Goal: Check status: Check status

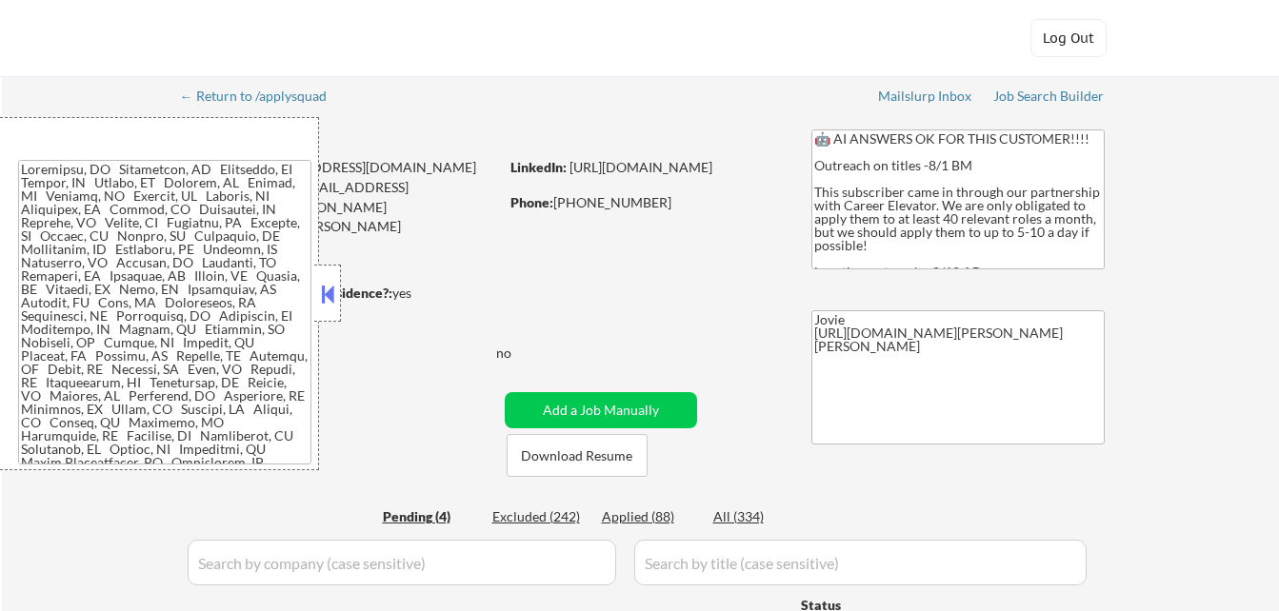
select select ""pending""
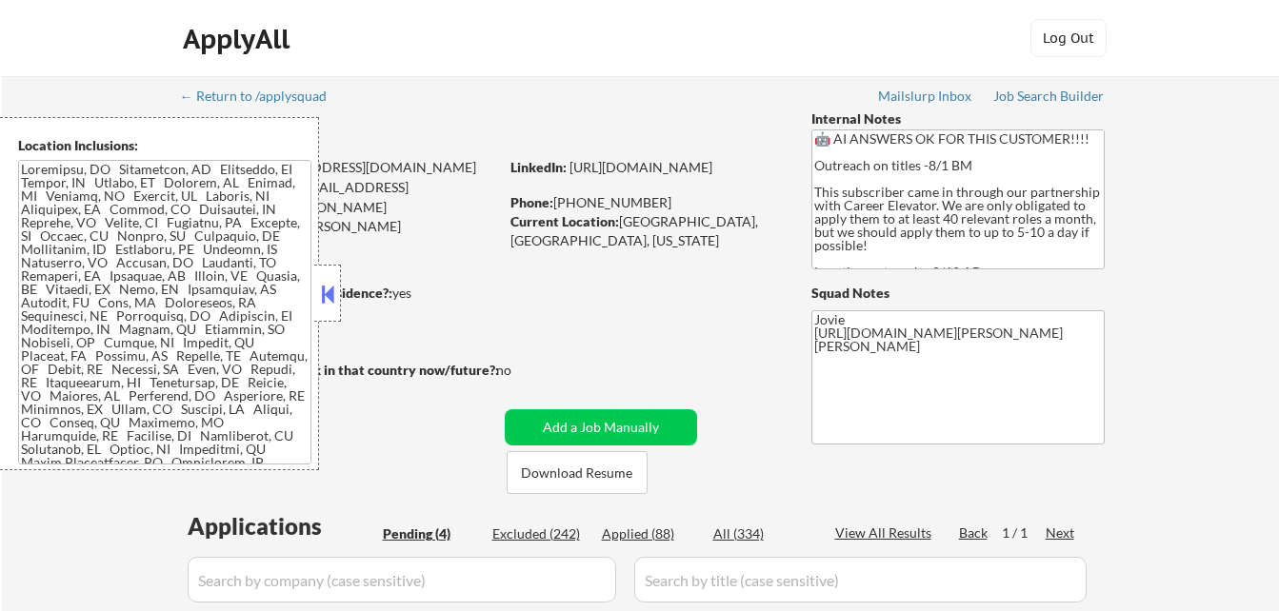
click at [321, 299] on button at bounding box center [327, 294] width 21 height 29
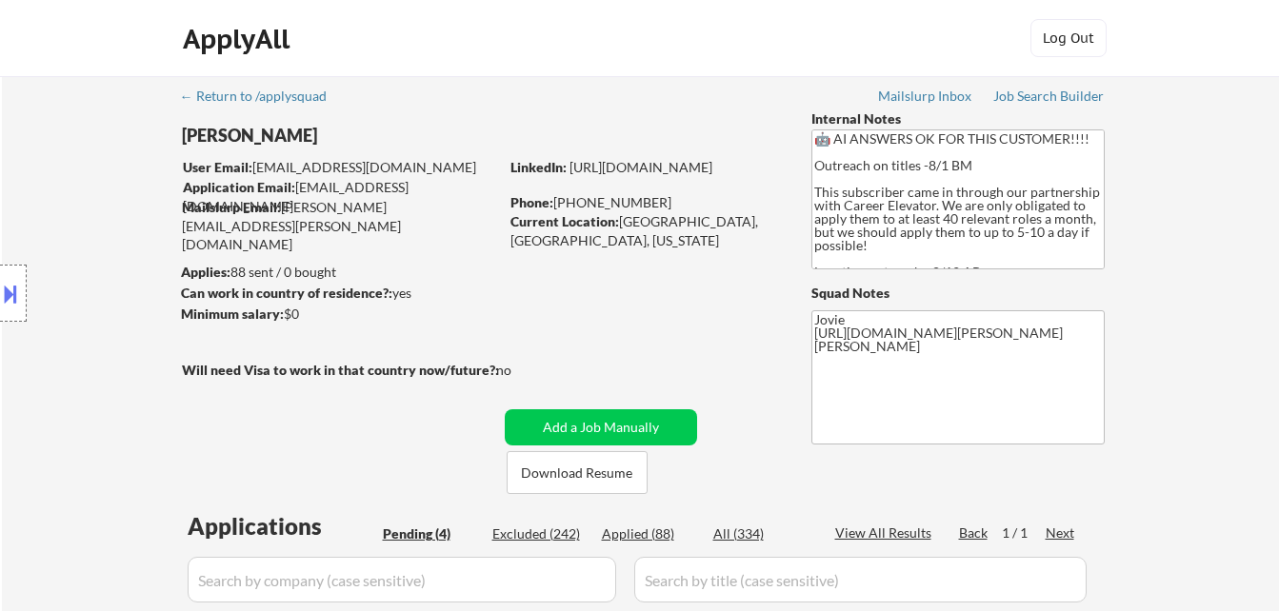
click at [650, 533] on div "Applied (88)" at bounding box center [649, 534] width 95 height 19
select select ""applied""
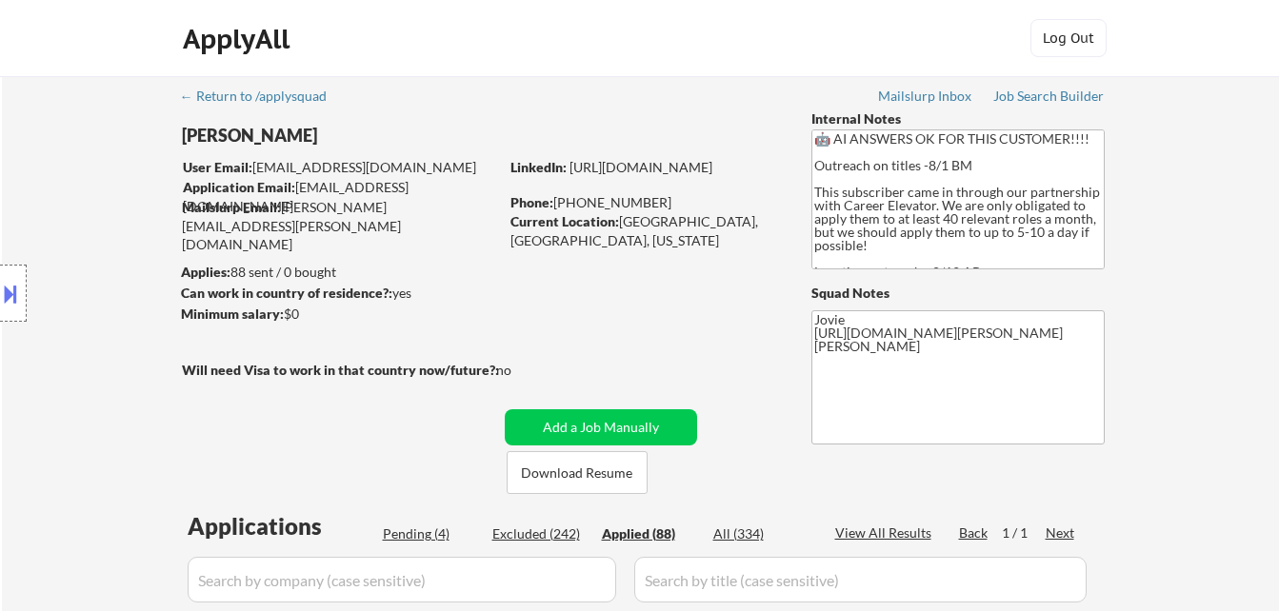
select select ""applied""
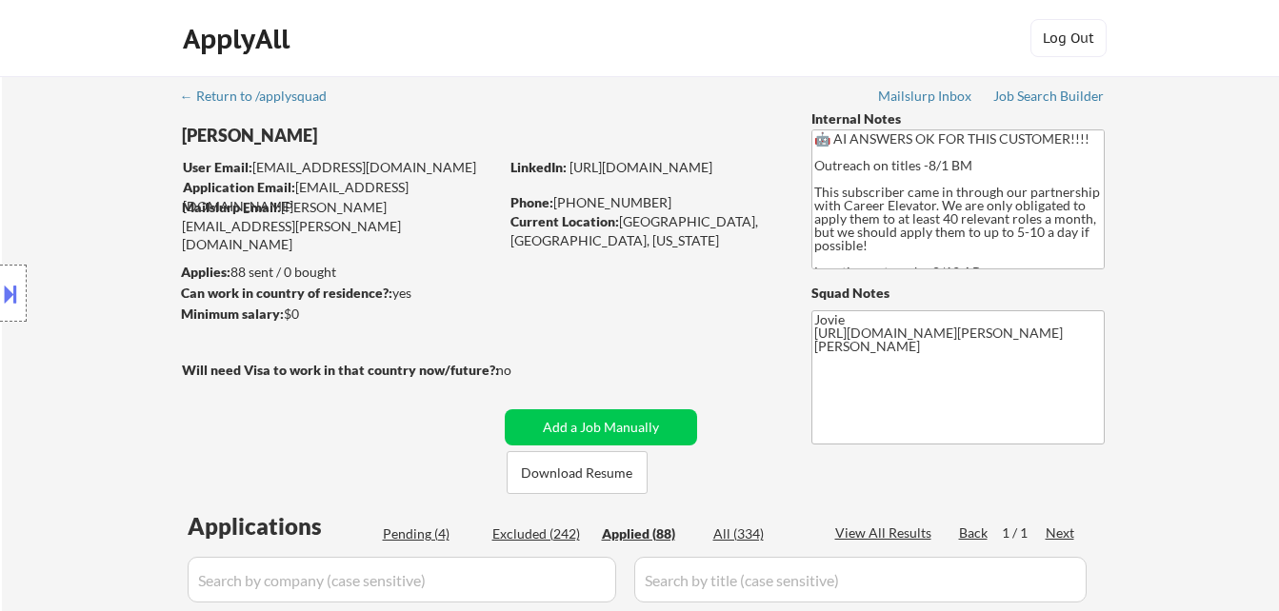
select select ""applied""
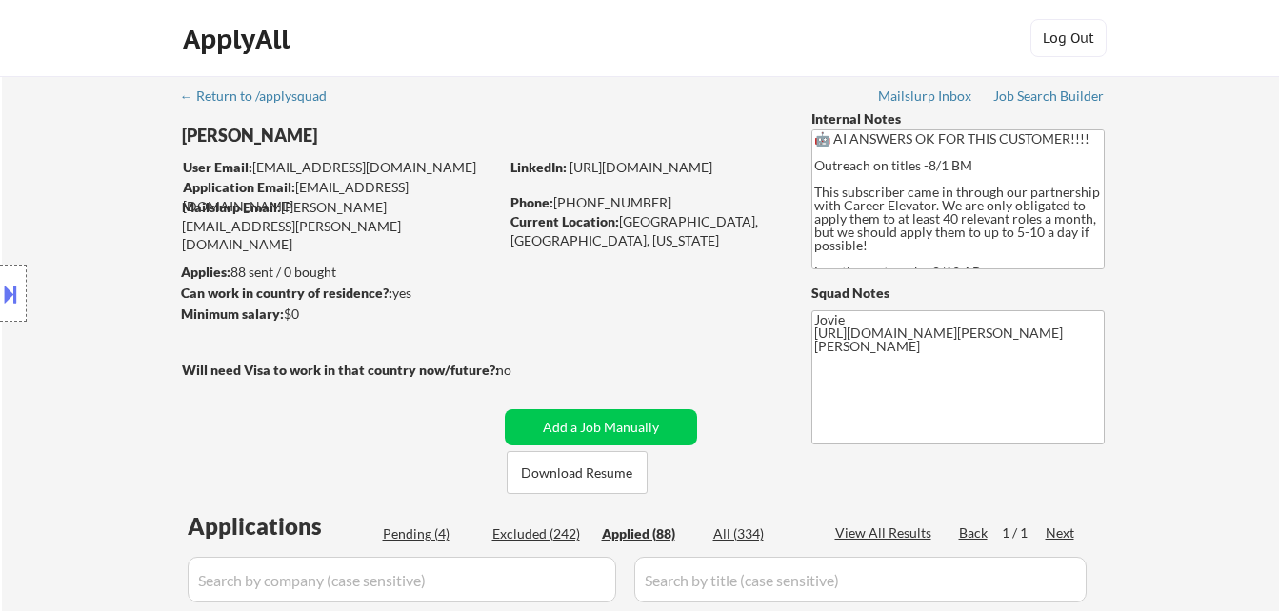
select select ""applied""
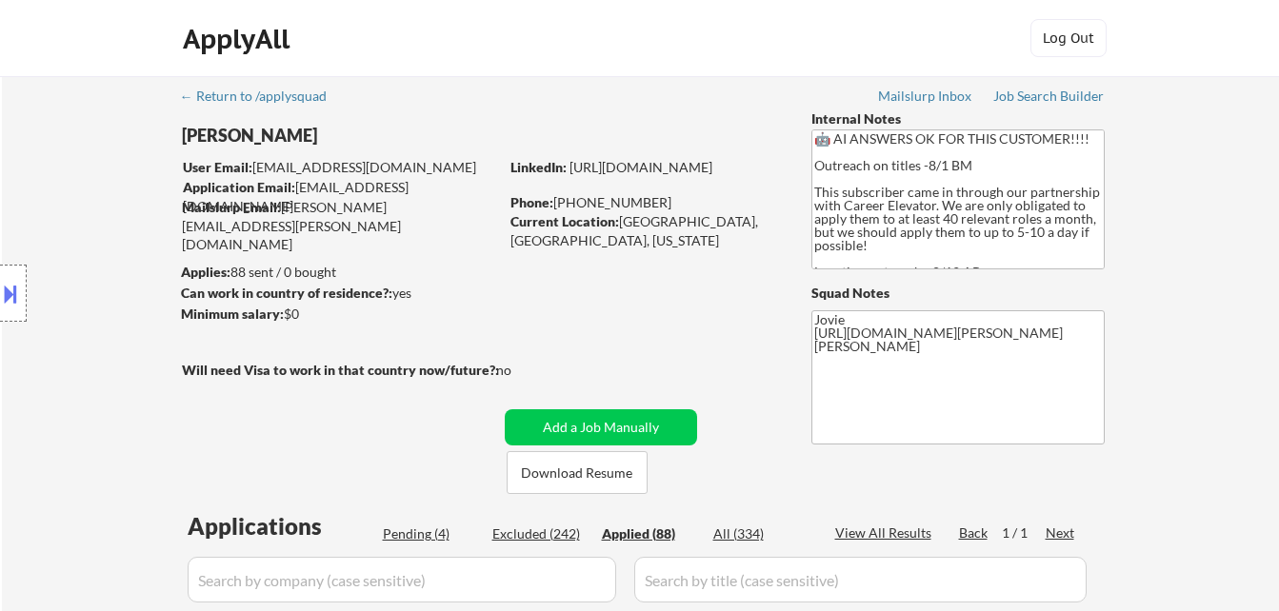
select select ""applied""
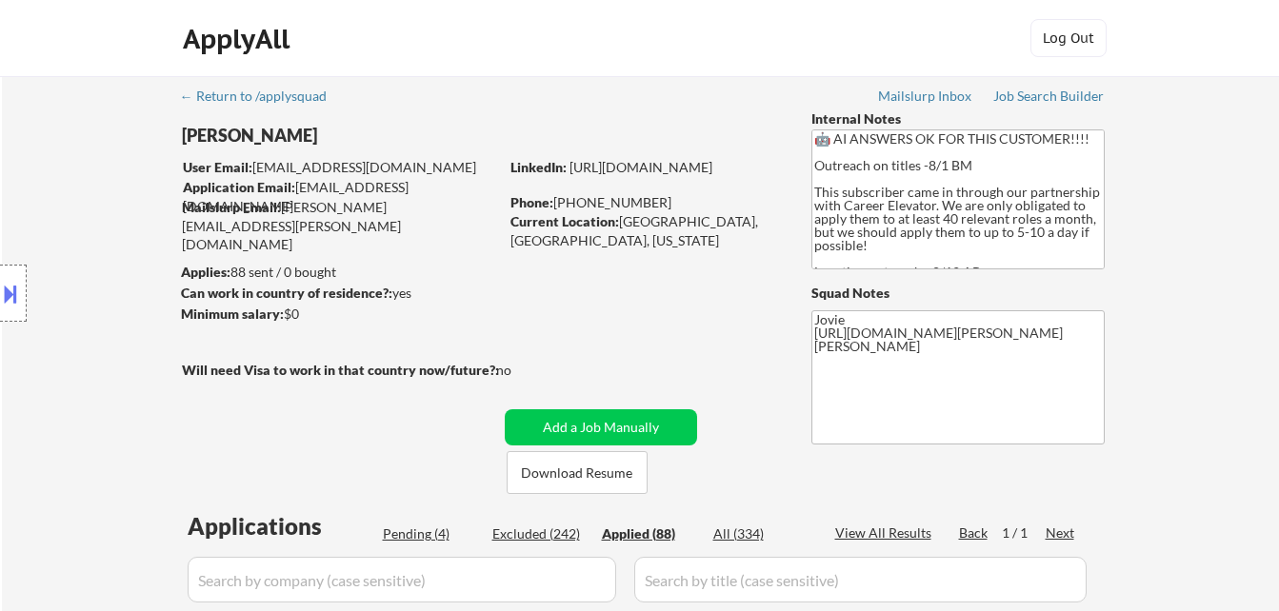
select select ""applied""
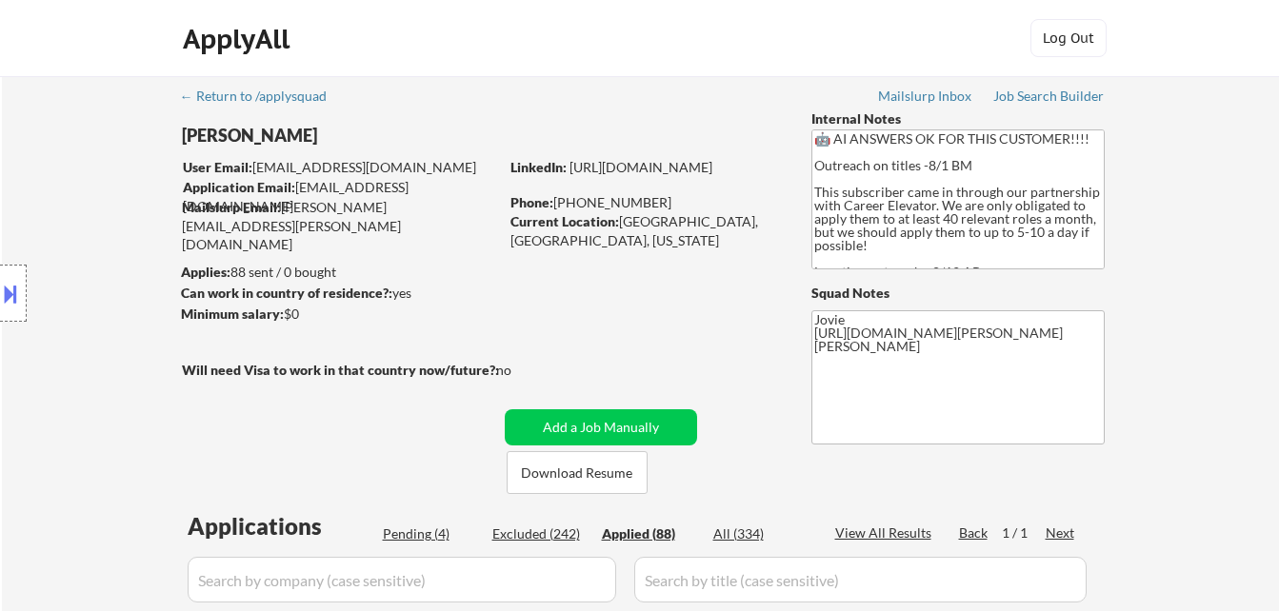
select select ""applied""
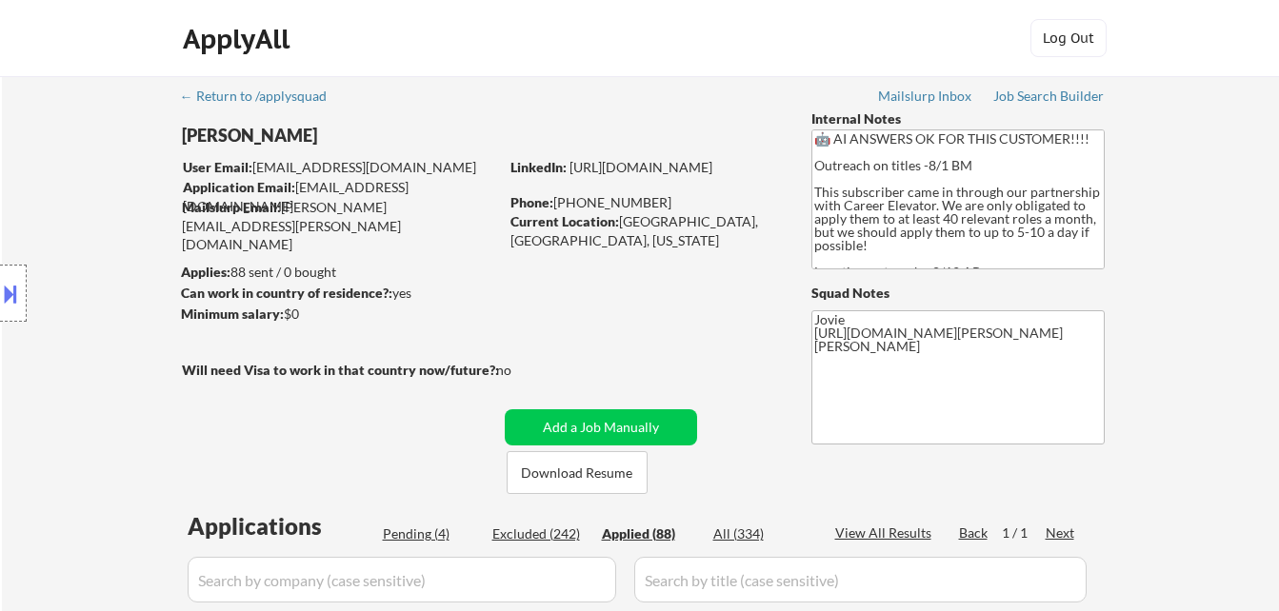
select select ""applied""
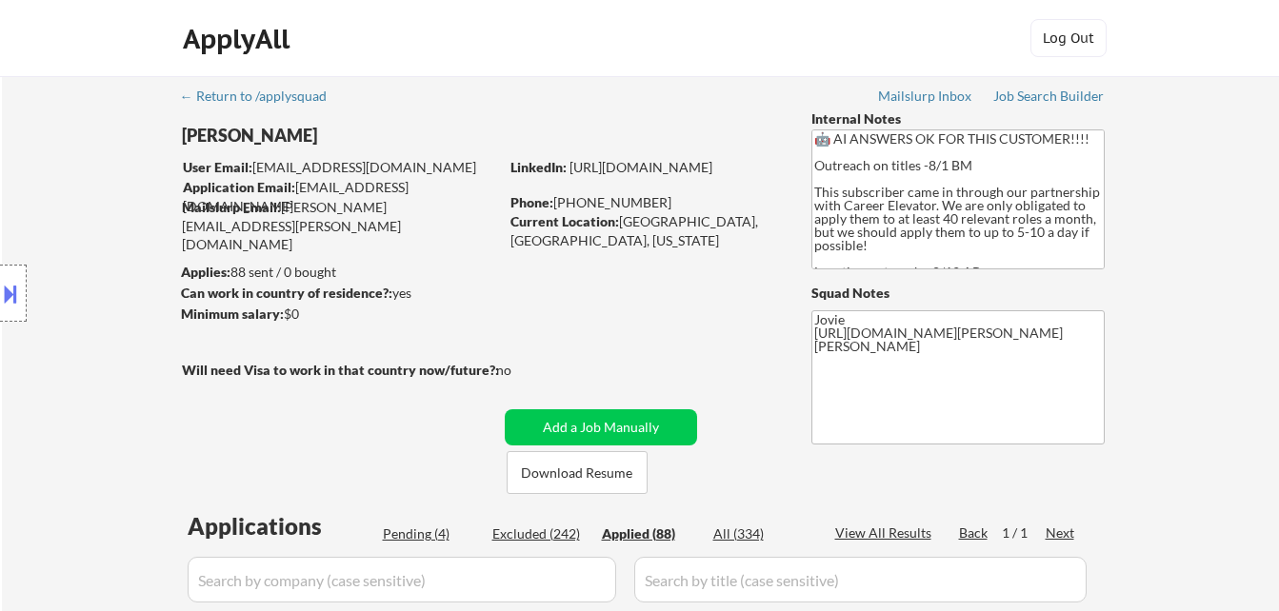
select select ""applied""
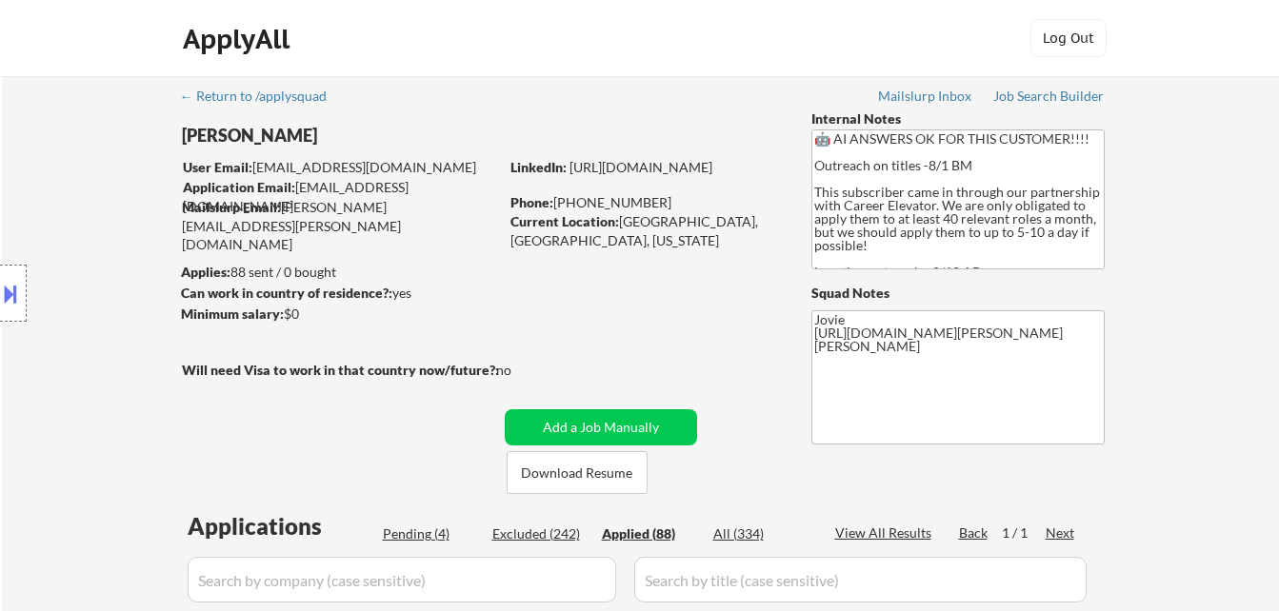
select select ""applied""
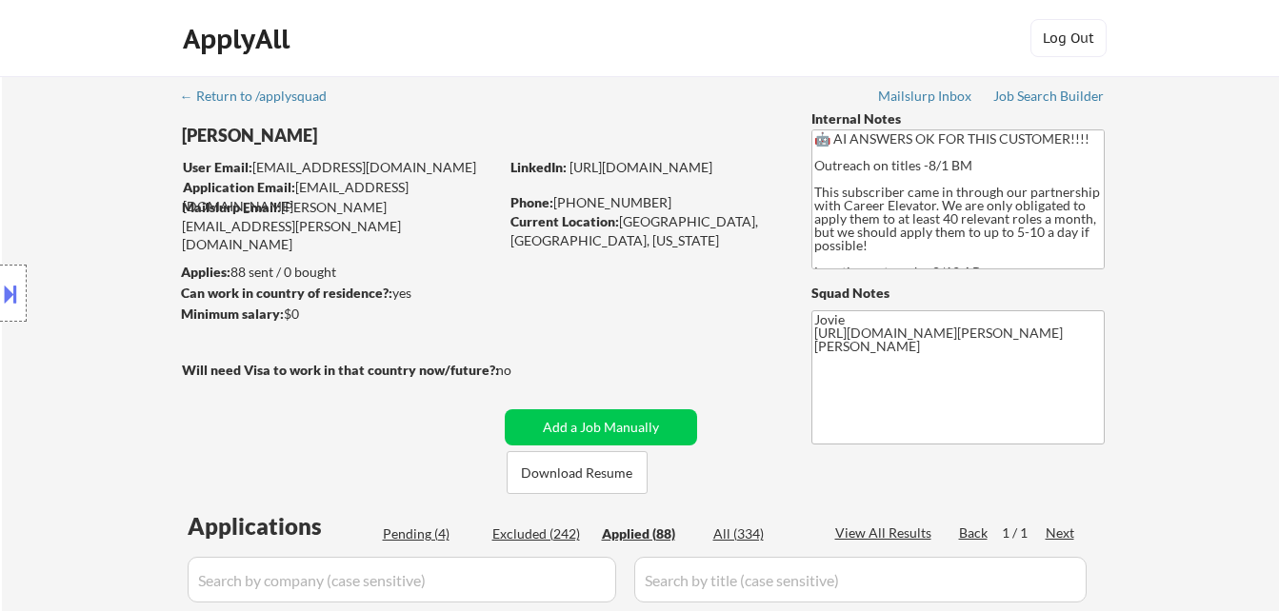
select select ""applied""
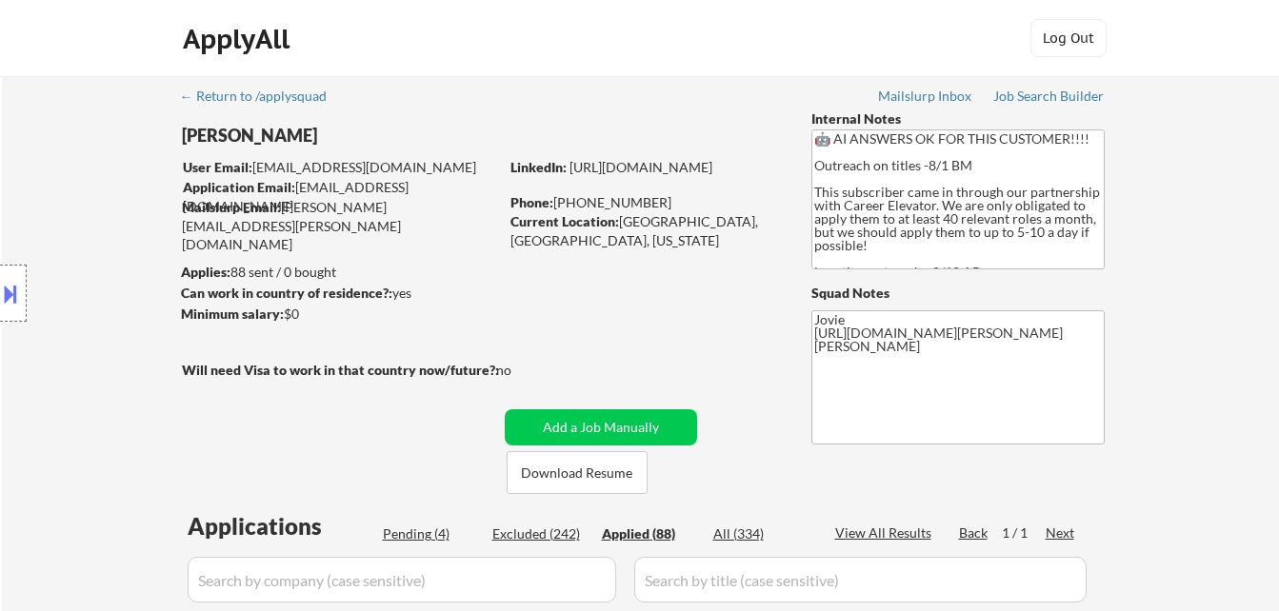
select select ""applied""
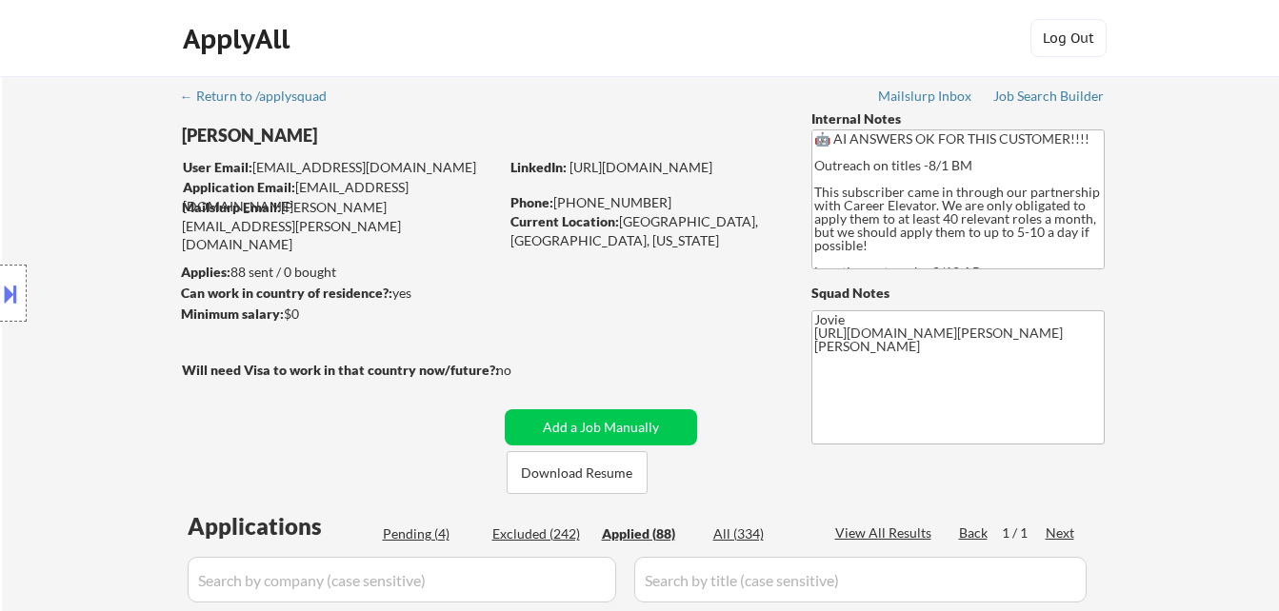
select select ""applied""
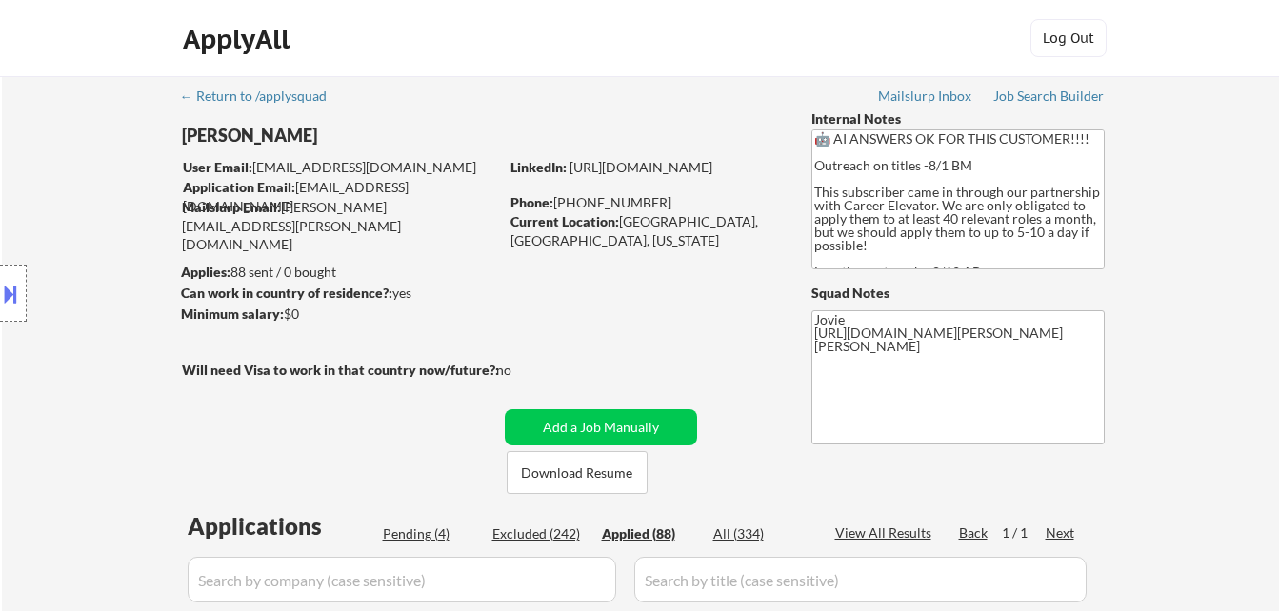
select select ""applied""
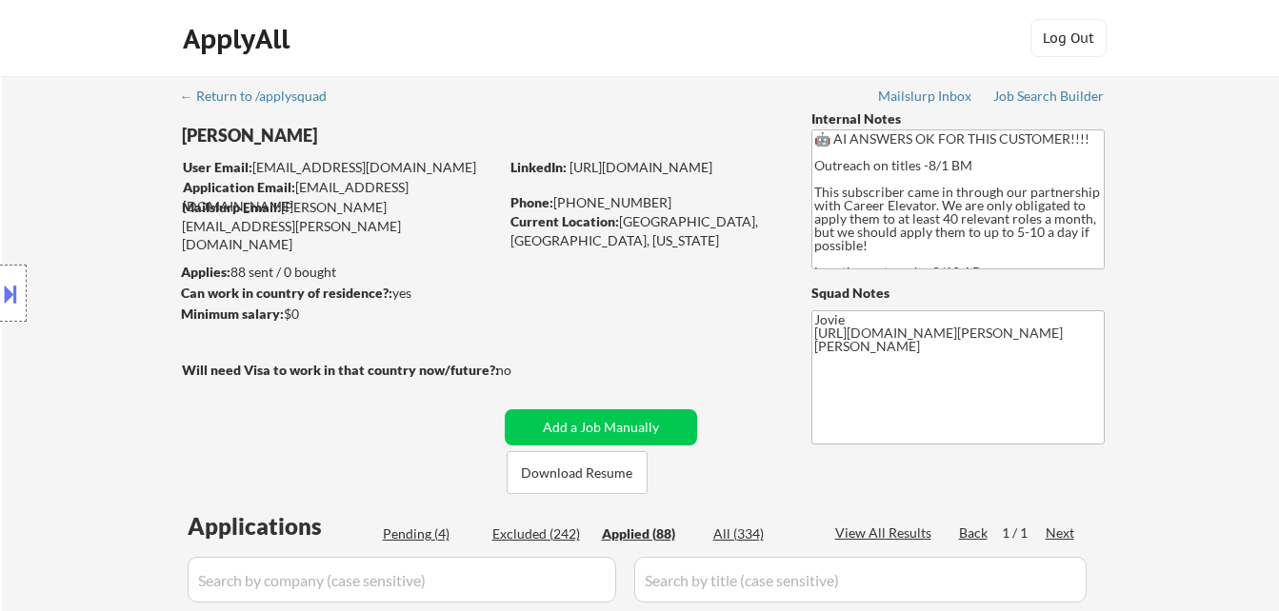
select select ""applied""
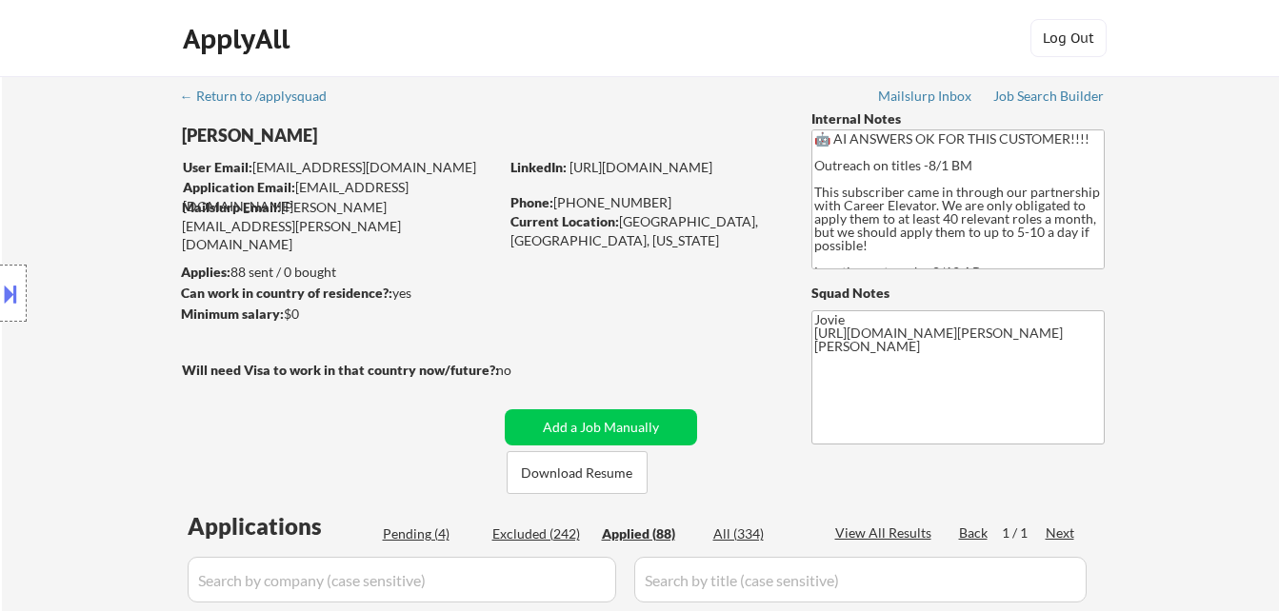
select select ""applied""
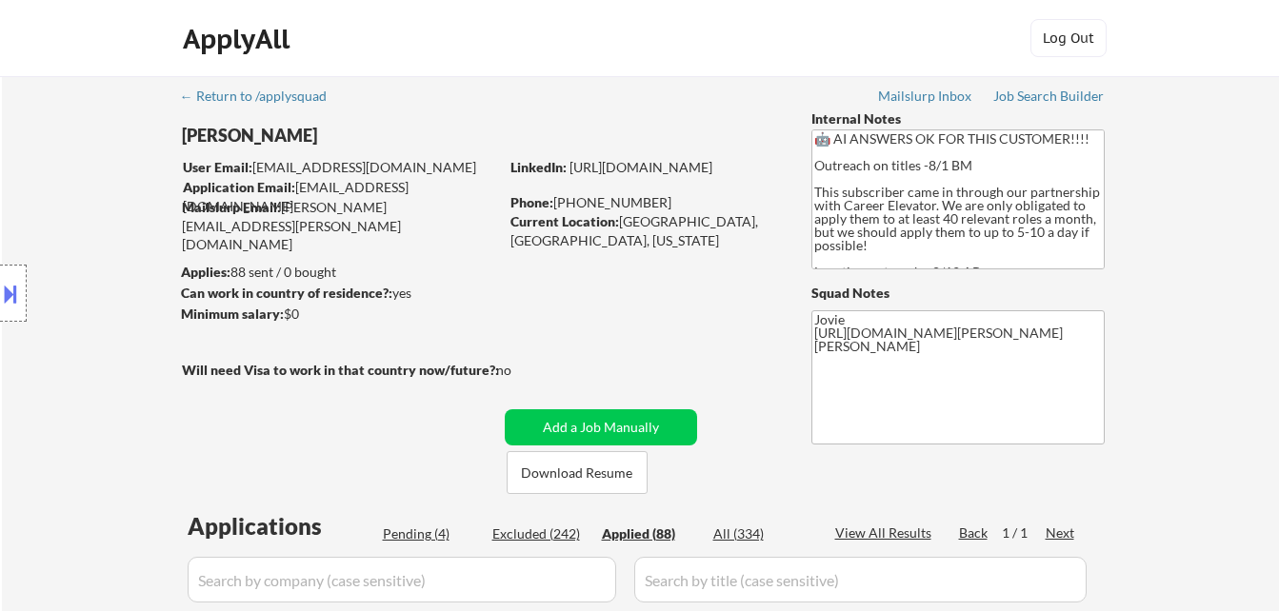
select select ""applied""
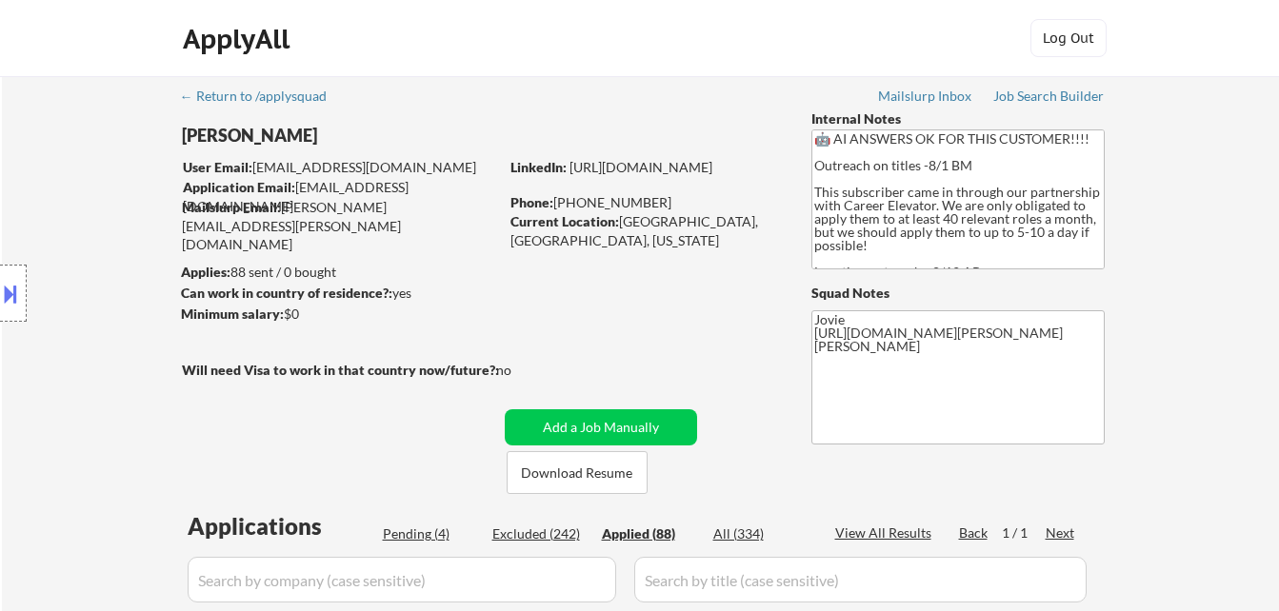
select select ""applied""
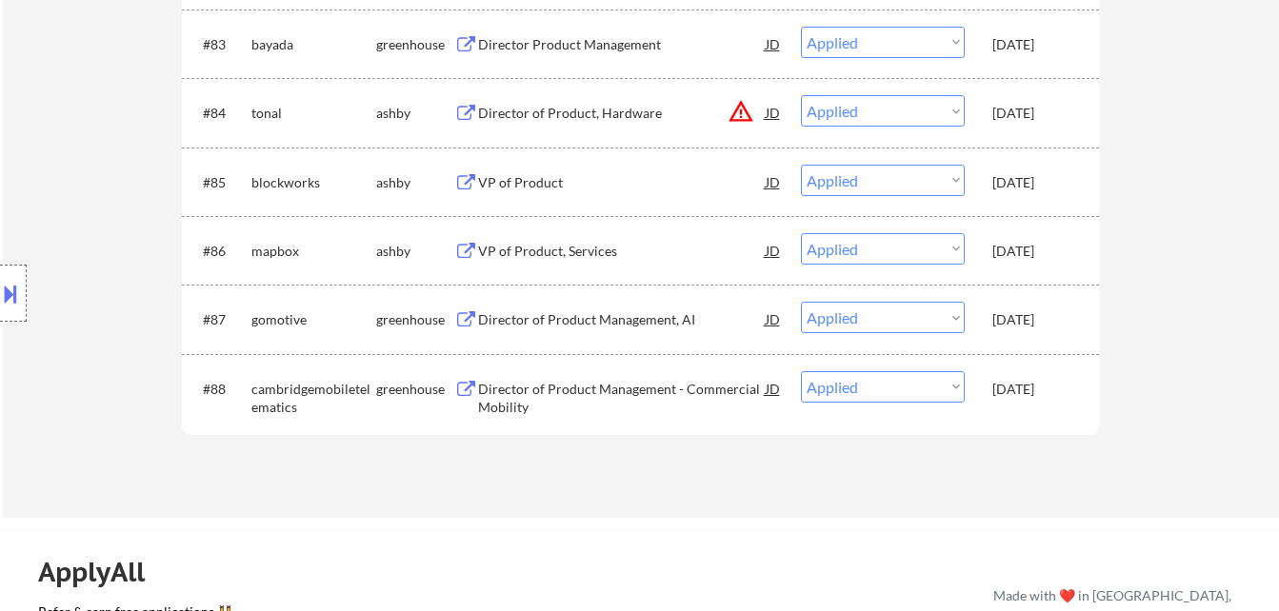
scroll to position [6684, 0]
